Goal: Task Accomplishment & Management: Manage account settings

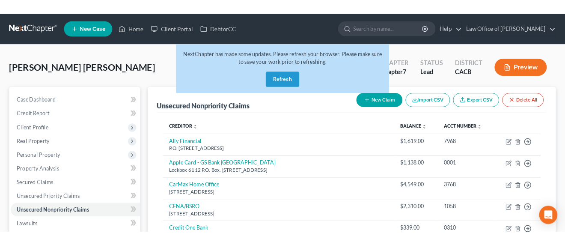
scroll to position [222, 0]
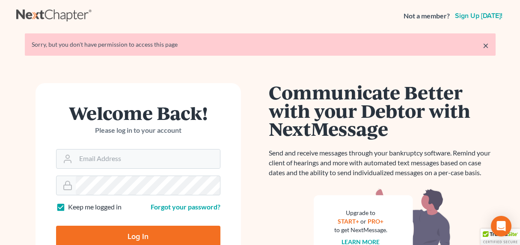
scroll to position [2, 0]
type input "[EMAIL_ADDRESS][DOMAIN_NAME]"
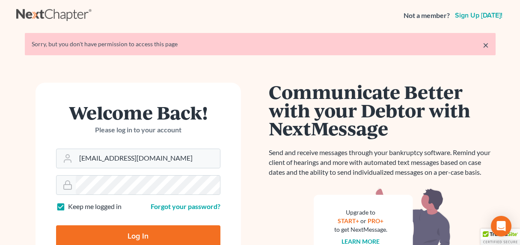
click at [127, 231] on input "Log In" at bounding box center [138, 235] width 164 height 21
type input "Thinking..."
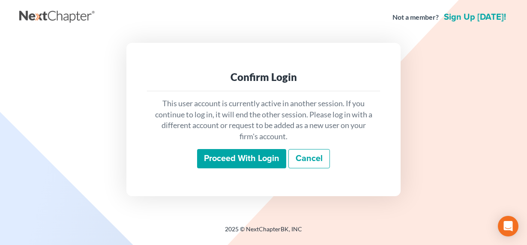
click at [233, 163] on input "Proceed with login" at bounding box center [241, 159] width 89 height 20
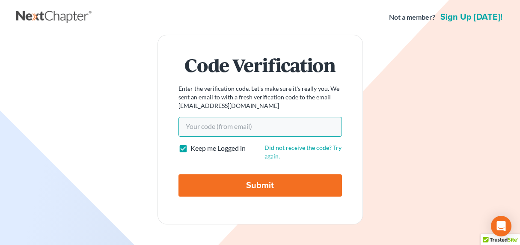
click at [222, 125] on input "Your code(from email)" at bounding box center [260, 127] width 164 height 20
paste input "SSN 1573"
drag, startPoint x: 219, startPoint y: 125, endPoint x: 164, endPoint y: 126, distance: 55.2
click at [164, 126] on form "Code Verification Enter the verification code. Let's make sure it's really you.…" at bounding box center [260, 130] width 205 height 190
paste input "75478a"
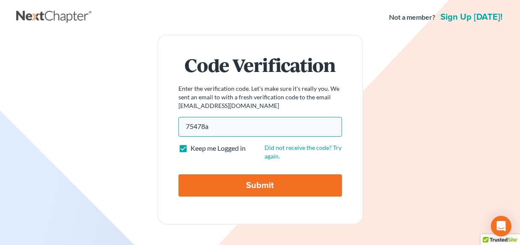
type input "75478a"
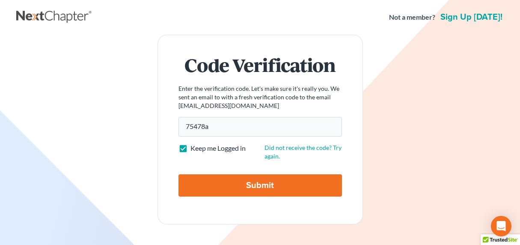
click at [257, 194] on input "Submit" at bounding box center [260, 185] width 164 height 22
type input "Thinking..."
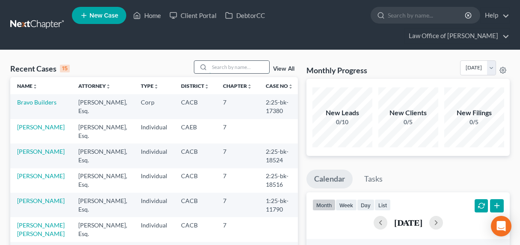
click at [237, 61] on input "search" at bounding box center [239, 67] width 60 height 12
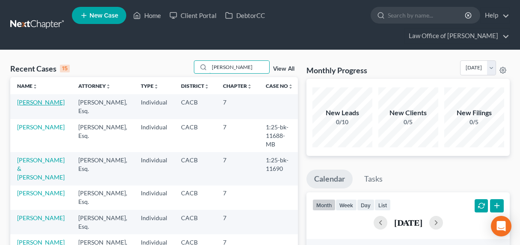
type input "[PERSON_NAME]"
click at [42, 98] on link "[PERSON_NAME]" at bounding box center [41, 101] width 48 height 7
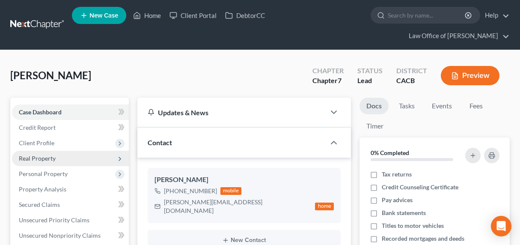
click at [44, 155] on span "Real Property" at bounding box center [37, 158] width 37 height 7
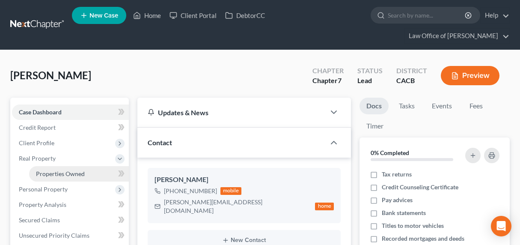
click at [57, 170] on span "Properties Owned" at bounding box center [60, 173] width 49 height 7
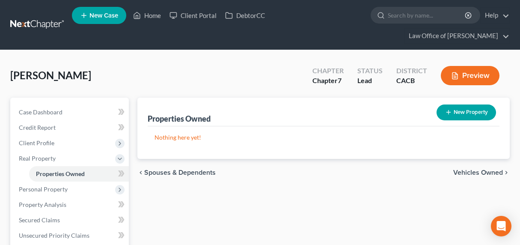
click at [42, 17] on link at bounding box center [37, 24] width 55 height 15
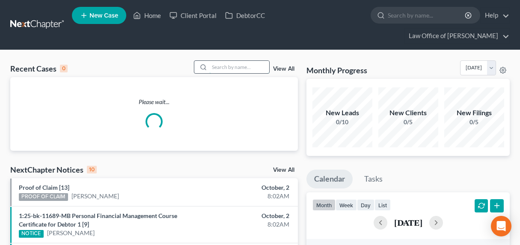
click at [236, 61] on input "search" at bounding box center [239, 67] width 60 height 12
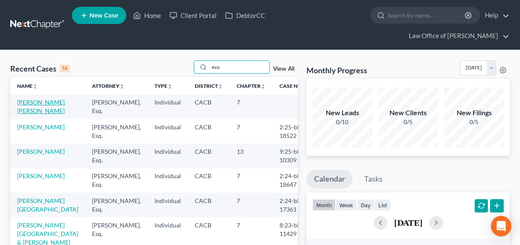
type input "eva"
click at [34, 98] on link "[PERSON_NAME], [PERSON_NAME]" at bounding box center [41, 106] width 49 height 16
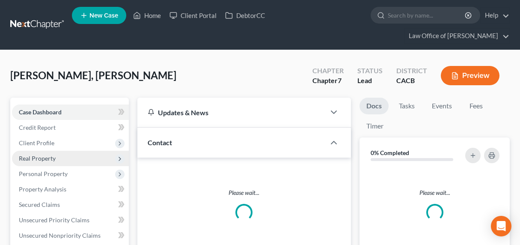
click at [36, 155] on span "Real Property" at bounding box center [37, 158] width 37 height 7
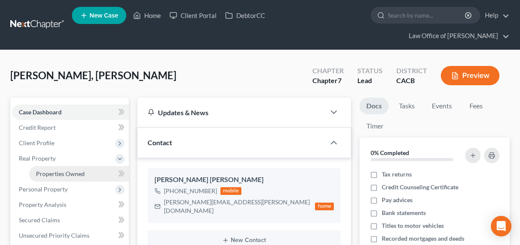
click at [53, 170] on span "Properties Owned" at bounding box center [60, 173] width 49 height 7
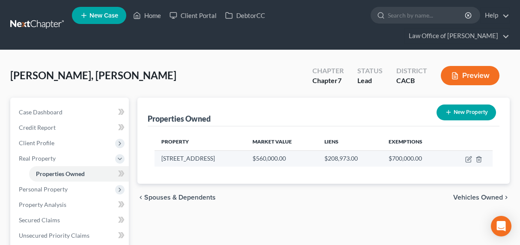
drag, startPoint x: 229, startPoint y: 144, endPoint x: 156, endPoint y: 143, distance: 73.6
click at [156, 150] on td "10260 Plainview Ave., #26" at bounding box center [200, 158] width 91 height 16
copy td "10260 Plainview Ave., #26"
drag, startPoint x: 217, startPoint y: 148, endPoint x: 223, endPoint y: 144, distance: 6.9
click at [217, 150] on td "10260 Plainview Ave., #26" at bounding box center [200, 158] width 91 height 16
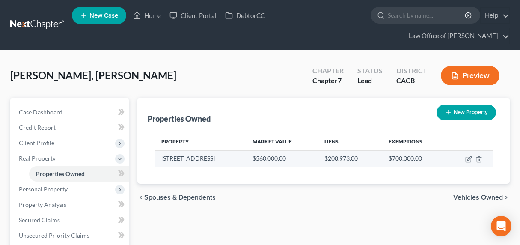
drag, startPoint x: 232, startPoint y: 143, endPoint x: 156, endPoint y: 143, distance: 75.3
click at [156, 150] on td "10260 Plainview Ave., #26" at bounding box center [200, 158] width 91 height 16
copy td "10260 Plainview Ave., #26"
click at [467, 156] on icon "button" at bounding box center [468, 159] width 7 height 7
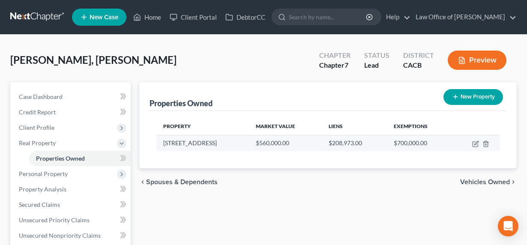
select select "4"
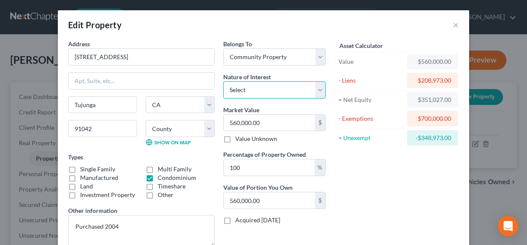
click at [273, 87] on select "Select Fee Simple Joint Tenant Life Estate Equitable Interest Future Interest T…" at bounding box center [274, 89] width 102 height 17
select select "1"
click at [223, 81] on select "Select Fee Simple Joint Tenant Life Estate Equitable Interest Future Interest T…" at bounding box center [274, 89] width 102 height 17
click at [452, 24] on button "×" at bounding box center [455, 25] width 6 height 10
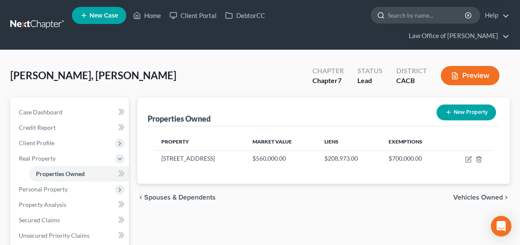
click at [388, 19] on input "search" at bounding box center [427, 15] width 78 height 16
click at [54, 17] on link at bounding box center [37, 24] width 55 height 15
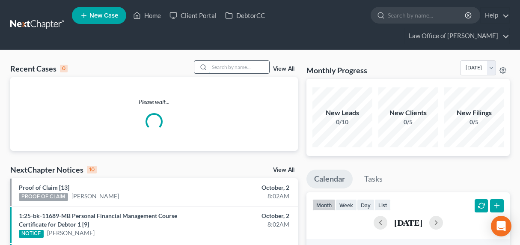
click at [231, 61] on input "search" at bounding box center [239, 67] width 60 height 12
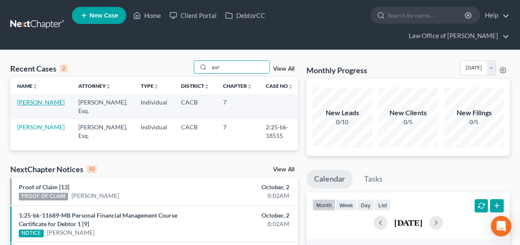
type input "yur"
click at [28, 98] on link "[PERSON_NAME]" at bounding box center [41, 101] width 48 height 7
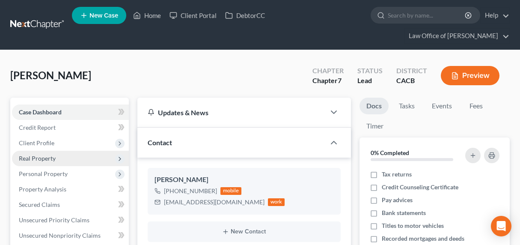
click at [39, 155] on span "Real Property" at bounding box center [37, 158] width 37 height 7
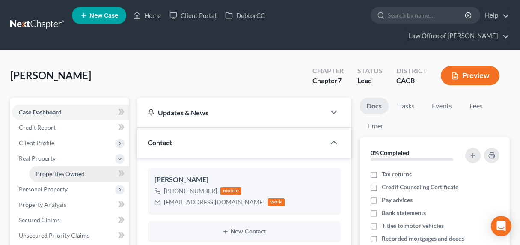
click at [54, 170] on span "Properties Owned" at bounding box center [60, 173] width 49 height 7
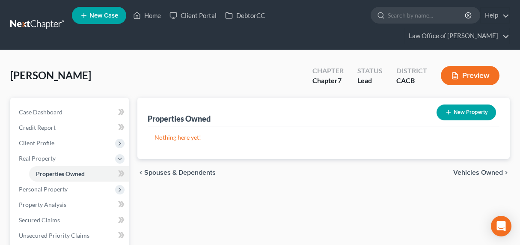
drag, startPoint x: 40, startPoint y: 16, endPoint x: 45, endPoint y: 15, distance: 4.3
click at [41, 17] on link at bounding box center [37, 24] width 55 height 15
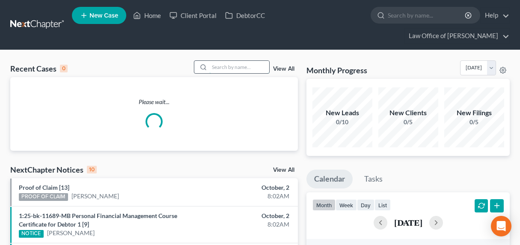
click at [226, 61] on input "search" at bounding box center [239, 67] width 60 height 12
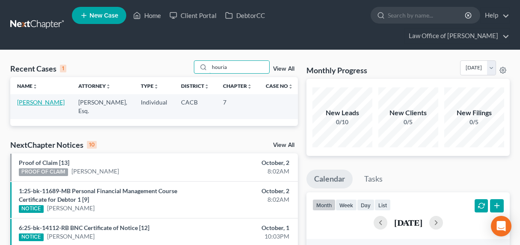
type input "houria"
click at [27, 98] on link "[PERSON_NAME]" at bounding box center [41, 101] width 48 height 7
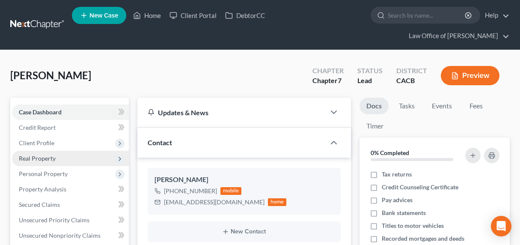
click at [48, 155] on span "Real Property" at bounding box center [37, 158] width 37 height 7
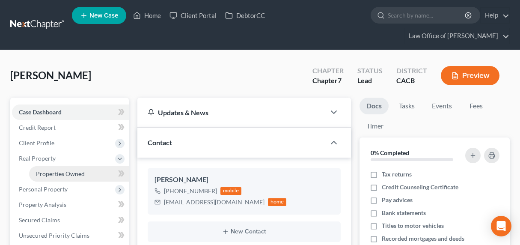
click at [49, 170] on span "Properties Owned" at bounding box center [60, 173] width 49 height 7
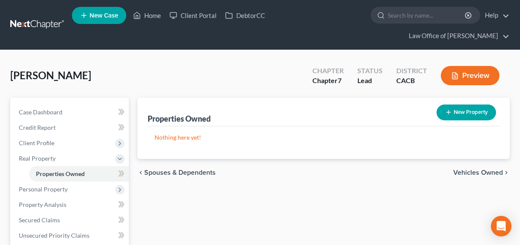
click at [33, 17] on link at bounding box center [37, 24] width 55 height 15
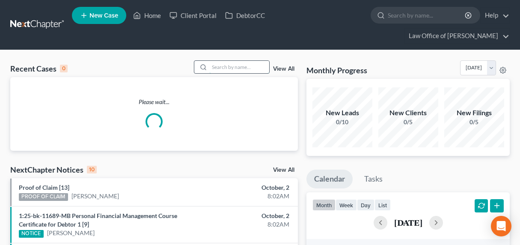
click at [256, 61] on input "search" at bounding box center [239, 67] width 60 height 12
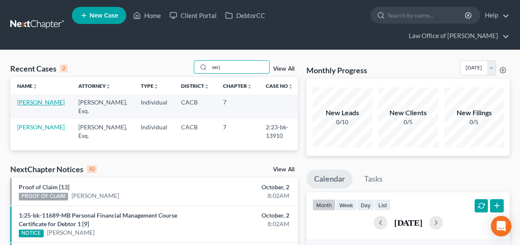
type input "serj"
click at [38, 98] on link "[PERSON_NAME]" at bounding box center [41, 101] width 48 height 7
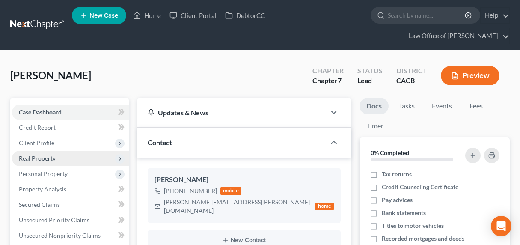
click at [39, 155] on span "Real Property" at bounding box center [37, 158] width 37 height 7
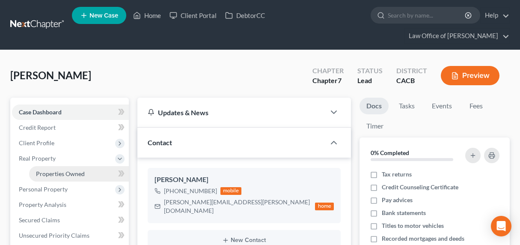
click at [48, 170] on span "Properties Owned" at bounding box center [60, 173] width 49 height 7
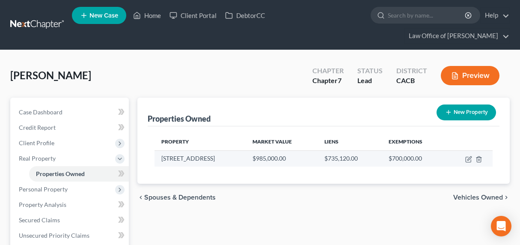
drag, startPoint x: 221, startPoint y: 144, endPoint x: 160, endPoint y: 144, distance: 61.2
click at [160, 150] on td "[STREET_ADDRESS]" at bounding box center [200, 158] width 91 height 16
copy td "[STREET_ADDRESS]"
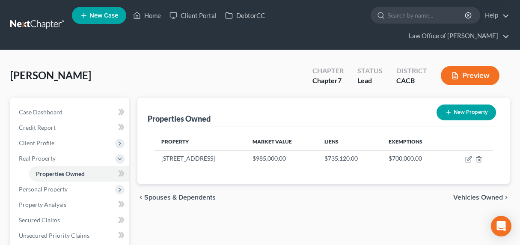
click at [23, 17] on link at bounding box center [37, 24] width 55 height 15
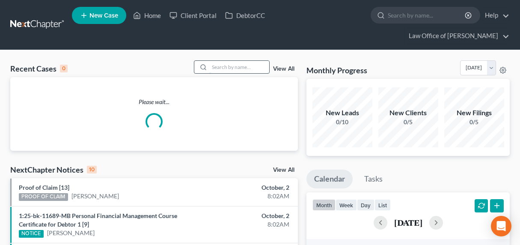
click at [230, 61] on input "search" at bounding box center [239, 67] width 60 height 12
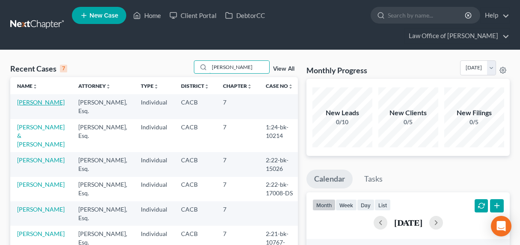
type input "[PERSON_NAME]"
click at [31, 98] on link "[PERSON_NAME]" at bounding box center [41, 101] width 48 height 7
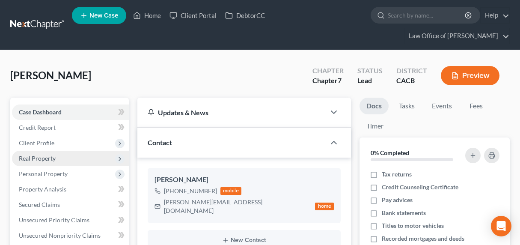
click at [38, 155] on span "Real Property" at bounding box center [37, 158] width 37 height 7
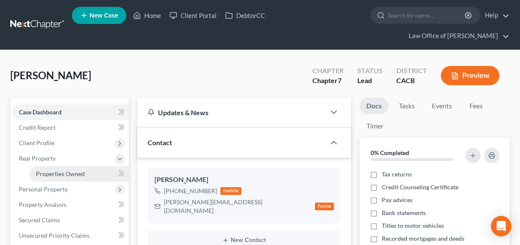
click at [45, 166] on link "Properties Owned" at bounding box center [79, 173] width 100 height 15
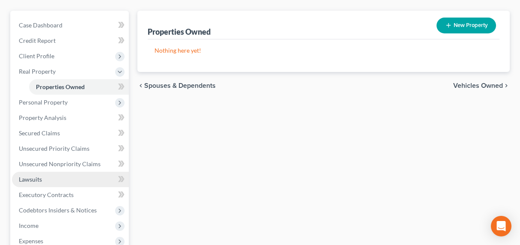
scroll to position [96, 0]
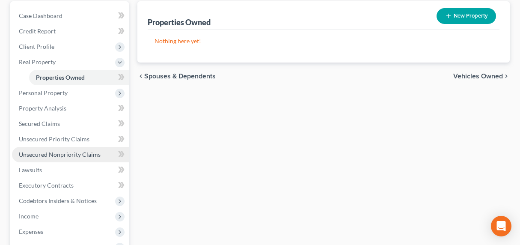
click at [45, 151] on span "Unsecured Nonpriority Claims" at bounding box center [60, 154] width 82 height 7
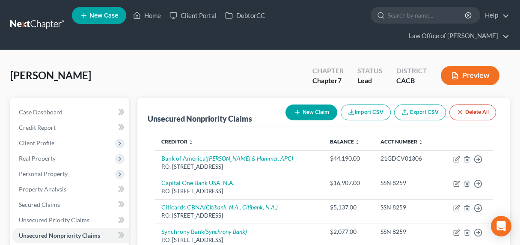
click at [39, 17] on link at bounding box center [37, 24] width 55 height 15
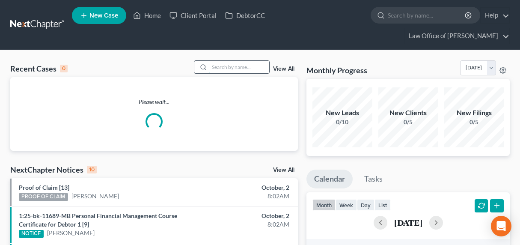
click at [228, 61] on input "search" at bounding box center [239, 67] width 60 height 12
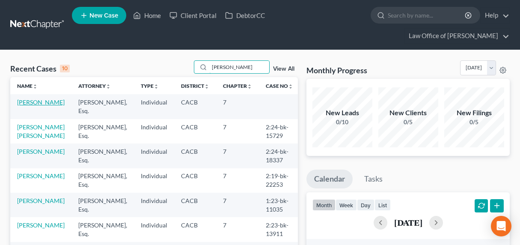
type input "[PERSON_NAME]"
click at [35, 98] on link "[PERSON_NAME]" at bounding box center [41, 101] width 48 height 7
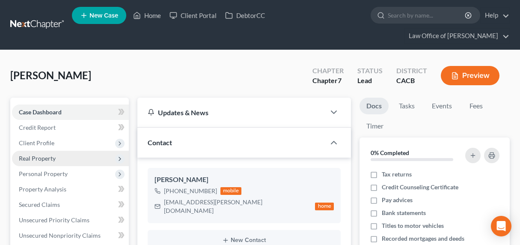
click at [40, 155] on span "Real Property" at bounding box center [37, 158] width 37 height 7
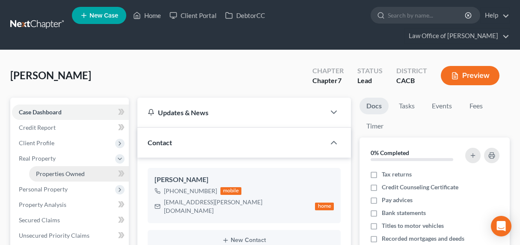
click at [45, 166] on link "Properties Owned" at bounding box center [79, 173] width 100 height 15
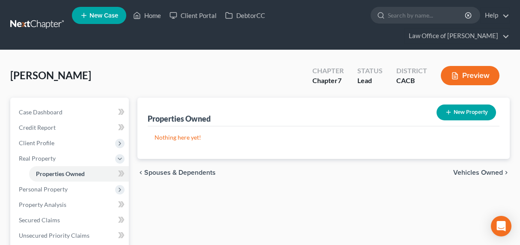
click at [39, 17] on link at bounding box center [37, 24] width 55 height 15
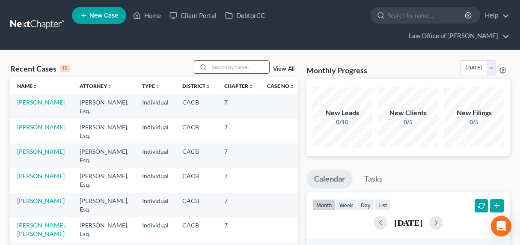
click at [218, 61] on input "search" at bounding box center [239, 67] width 60 height 12
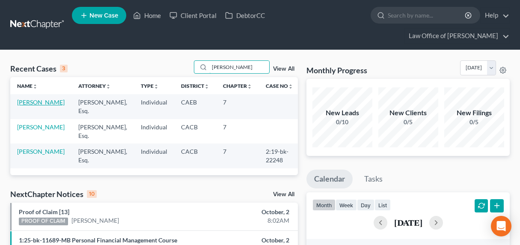
type input "alice"
click at [34, 98] on link "[PERSON_NAME]" at bounding box center [41, 101] width 48 height 7
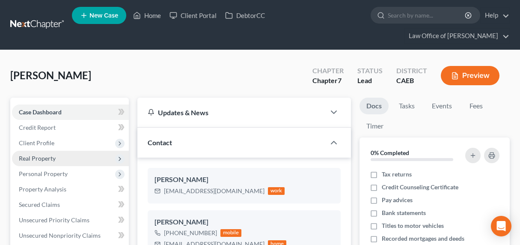
click at [45, 155] on span "Real Property" at bounding box center [37, 158] width 37 height 7
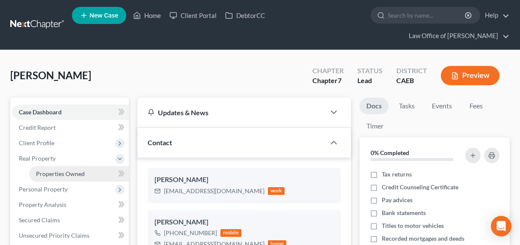
click at [54, 170] on span "Properties Owned" at bounding box center [60, 173] width 49 height 7
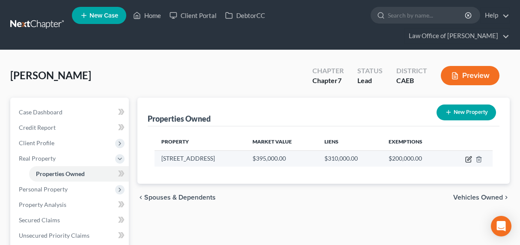
click at [466, 157] on icon "button" at bounding box center [468, 159] width 5 height 5
select select "4"
select select "0"
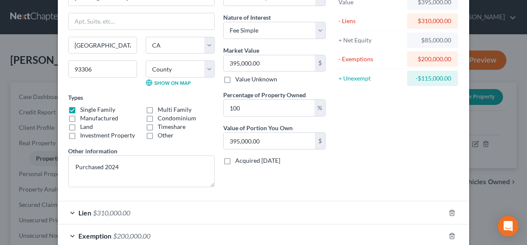
scroll to position [87, 0]
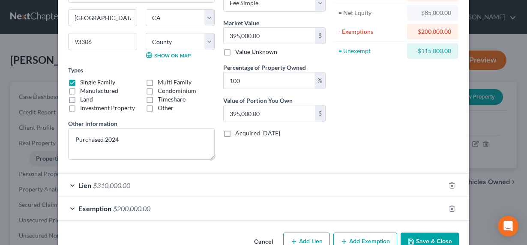
click at [132, 208] on span "$200,000.00" at bounding box center [131, 208] width 37 height 8
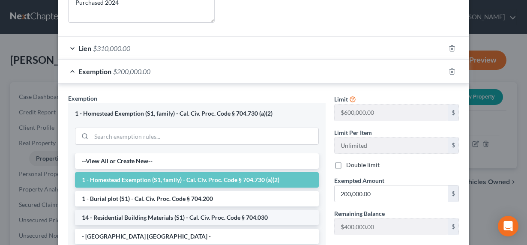
scroll to position [247, 0]
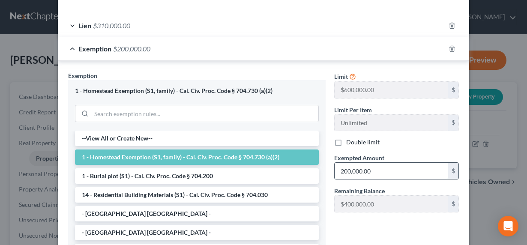
click at [384, 174] on input "200,000.00" at bounding box center [390, 171] width 113 height 16
drag, startPoint x: 393, startPoint y: 171, endPoint x: 315, endPoint y: 171, distance: 77.0
click at [315, 171] on div "Exemption Set must be selected for CA. Exemption * 1 - Homestead Exemption (S1,…" at bounding box center [263, 173] width 399 height 204
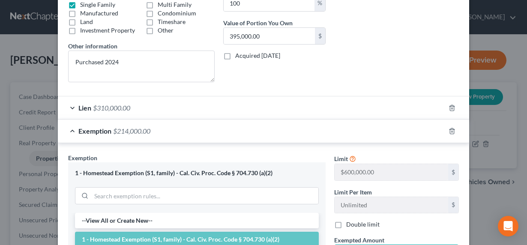
scroll to position [160, 0]
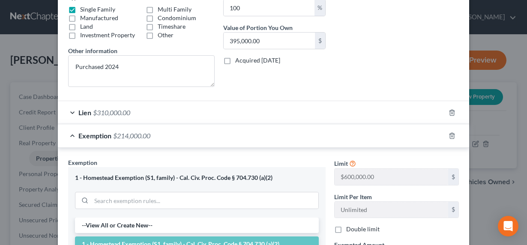
type input "214,000"
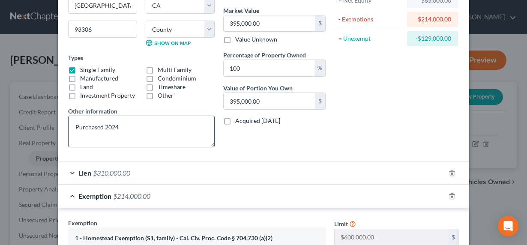
scroll to position [0, 0]
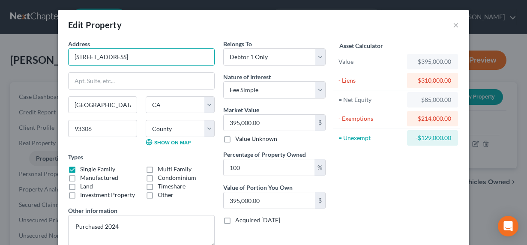
drag, startPoint x: 125, startPoint y: 57, endPoint x: 57, endPoint y: 52, distance: 68.6
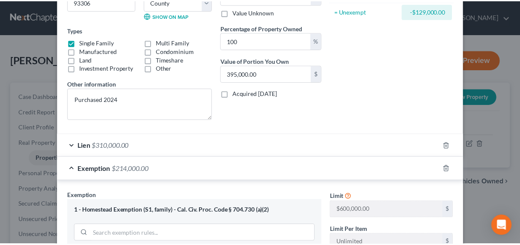
scroll to position [330, 0]
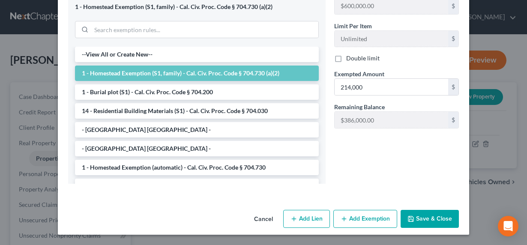
click at [435, 222] on button "Save & Close" at bounding box center [429, 219] width 58 height 18
